Goal: Task Accomplishment & Management: Manage account settings

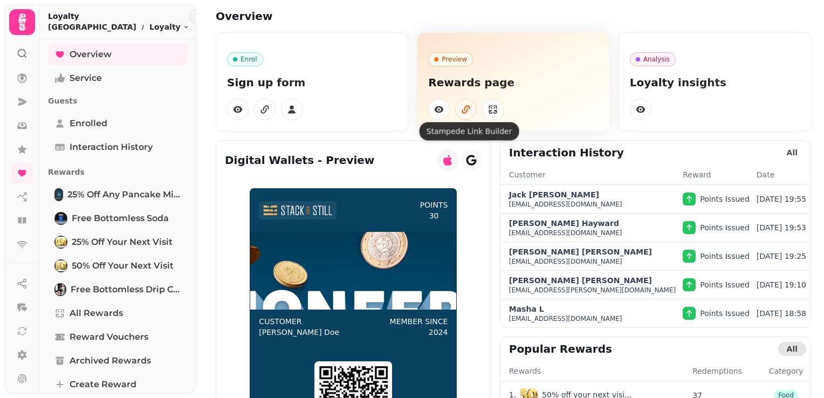
click at [469, 109] on button "button" at bounding box center [466, 110] width 22 height 22
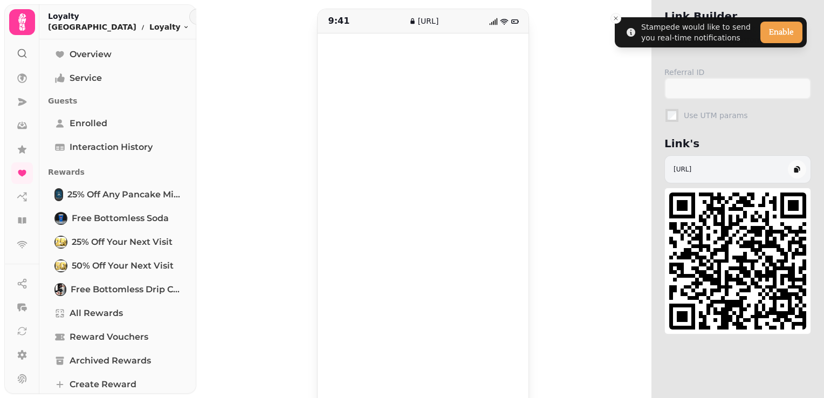
click at [24, 27] on icon at bounding box center [22, 21] width 8 height 17
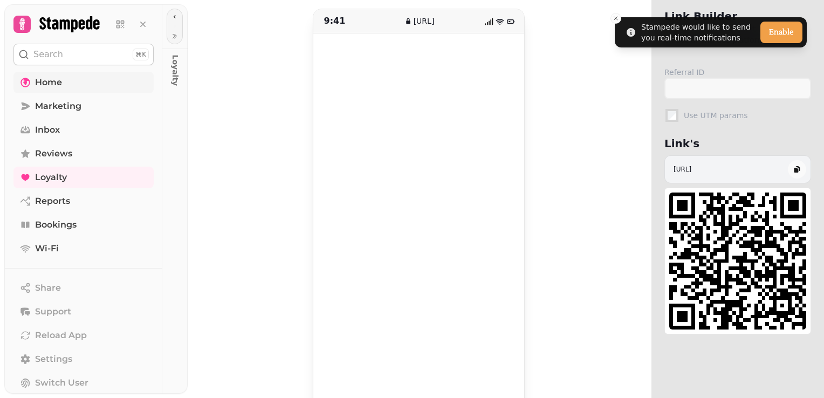
click at [50, 81] on span "Home" at bounding box center [48, 82] width 27 height 13
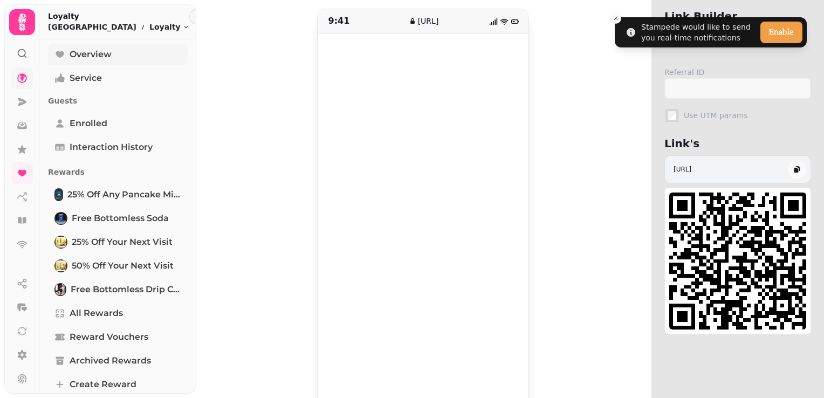
click at [101, 53] on span "Overview" at bounding box center [91, 54] width 42 height 13
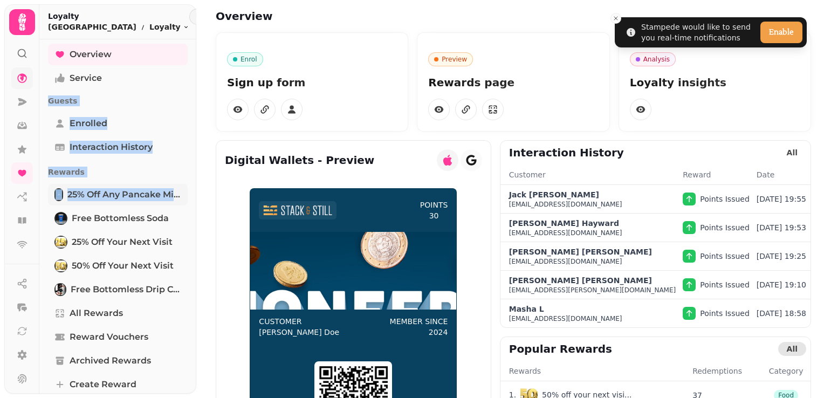
drag, startPoint x: 192, startPoint y: 74, endPoint x: 178, endPoint y: 196, distance: 122.2
click at [178, 196] on div "Overview Service Guests Enrolled Interaction History Rewards 25% off any Pancak…" at bounding box center [117, 322] width 157 height 556
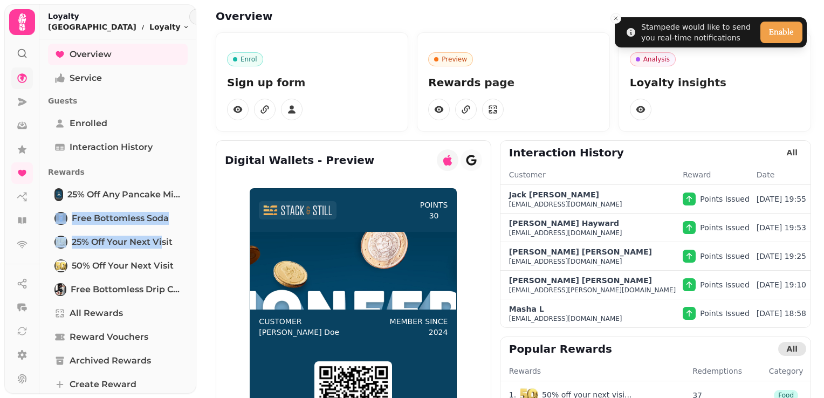
drag, startPoint x: 178, startPoint y: 196, endPoint x: 204, endPoint y: 195, distance: 26.4
click at [195, 204] on div "Loyalty [GEOGRAPHIC_DATA] Toggle menu Overview Service Guests Enrolled Interact…" at bounding box center [117, 198] width 157 height 389
drag, startPoint x: 204, startPoint y: 195, endPoint x: 206, endPoint y: 242, distance: 47.0
click at [206, 242] on div "Overview Enrol Sign up form Preview Rewards page Analysis Loyalty insights Digi…" at bounding box center [513, 266] width 621 height 533
